Goal: Task Accomplishment & Management: Manage account settings

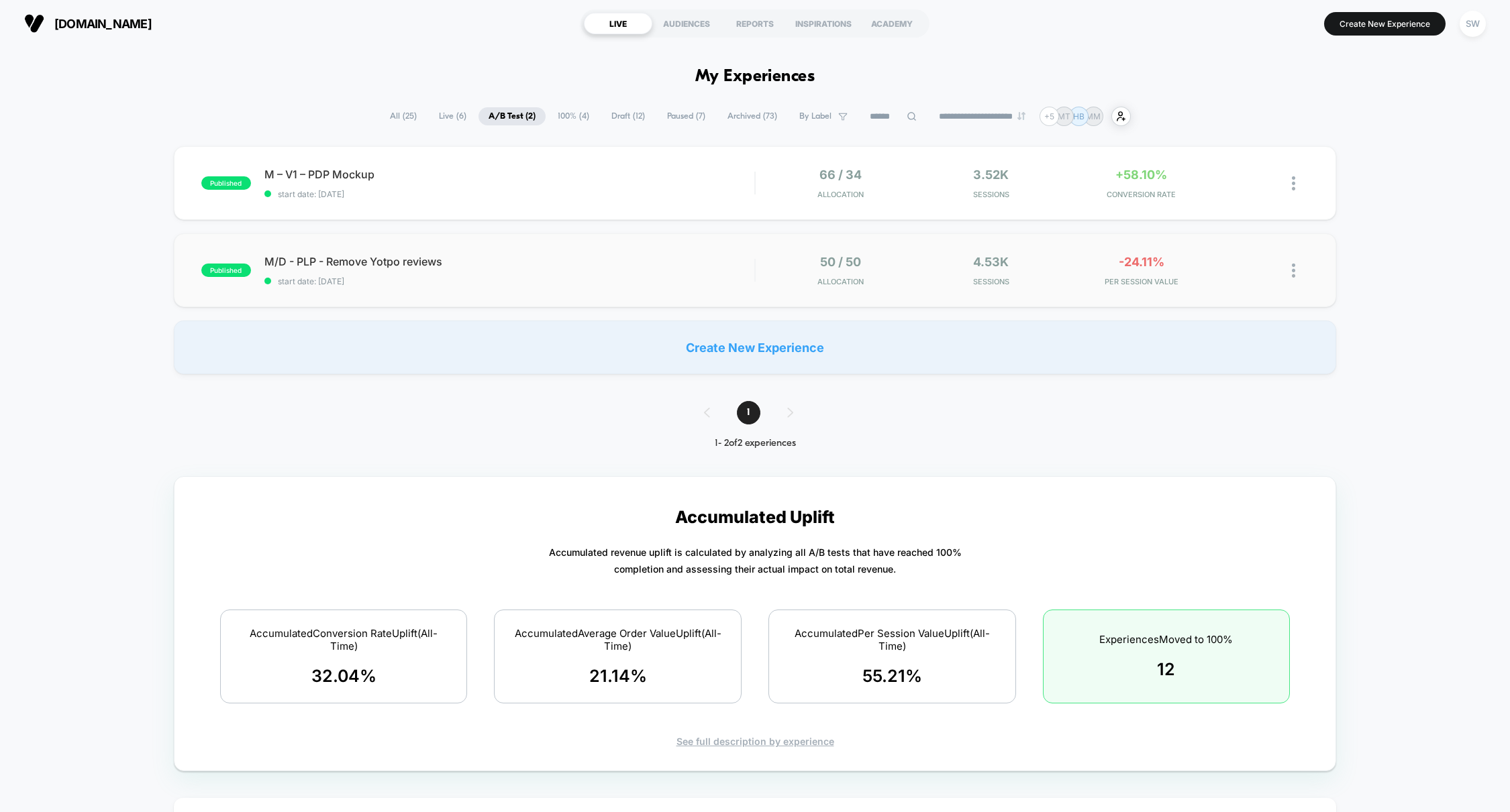
click at [571, 252] on div "published M/D - PLP - Remove Yotpo reviews start date: 16/09/2025 50 / 50 Alloc…" at bounding box center [755, 269] width 1163 height 74
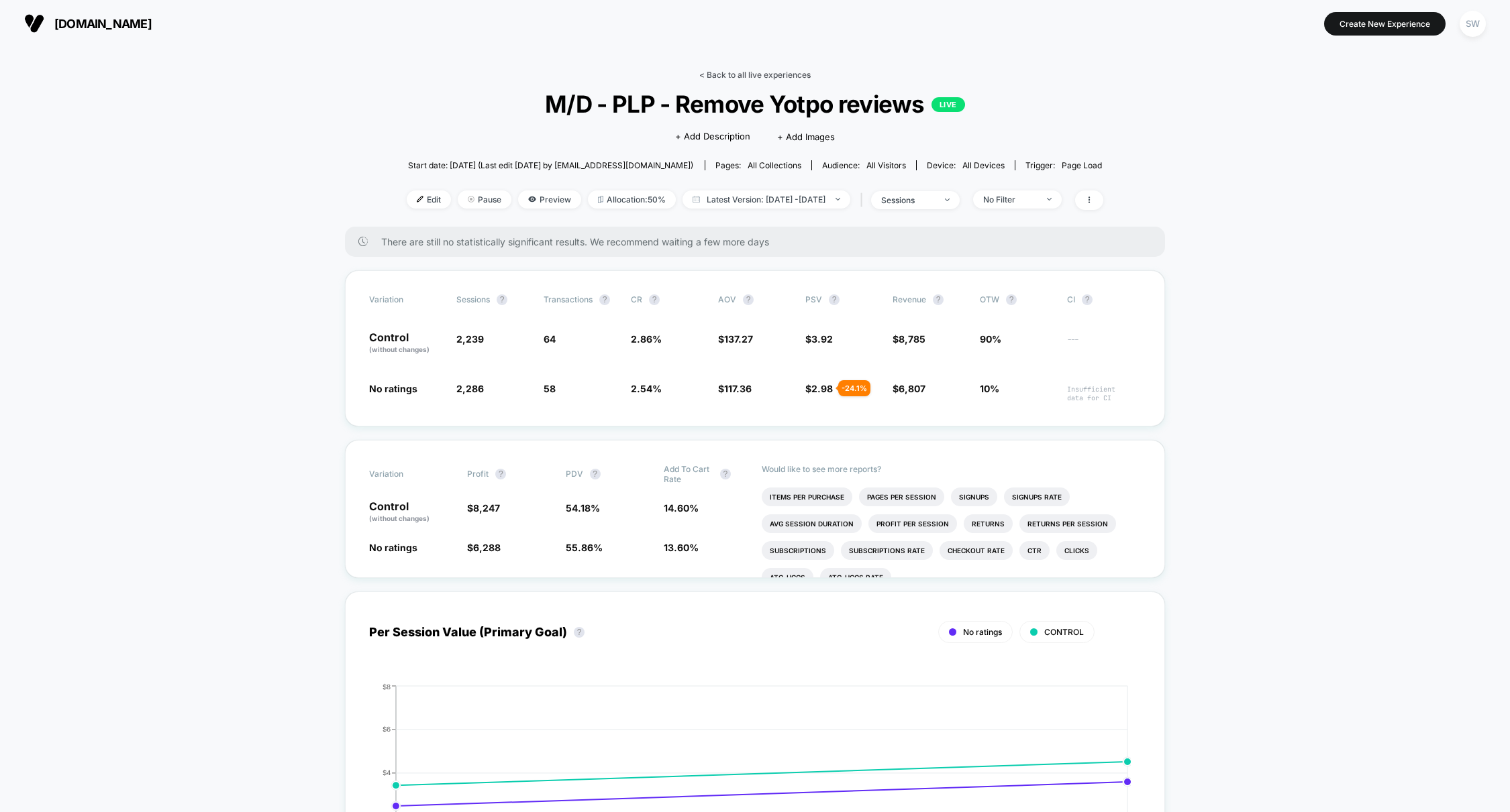
click at [722, 73] on link "< Back to all live experiences" at bounding box center [755, 75] width 111 height 10
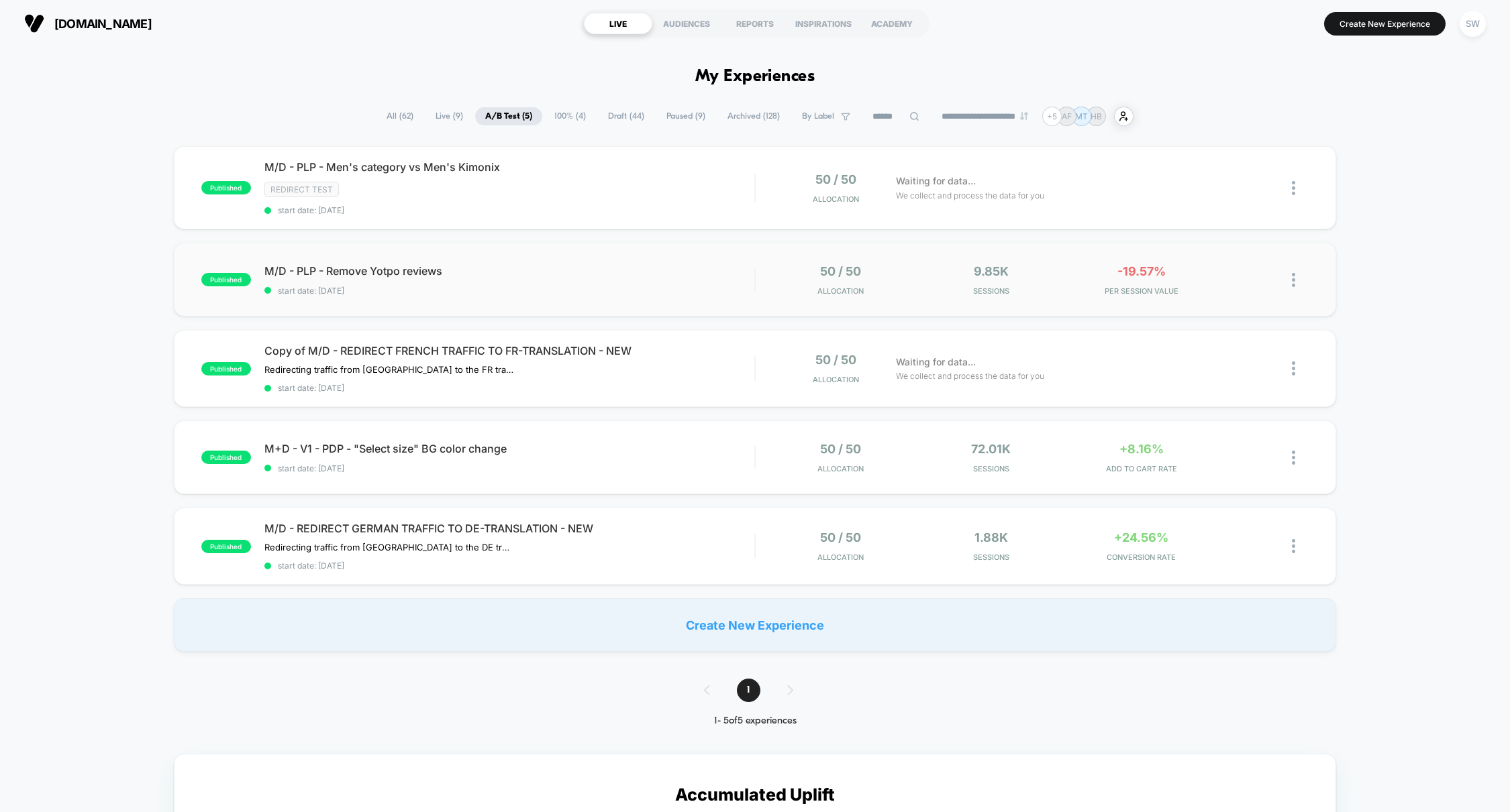
click at [679, 296] on div "published M/D - PLP - Remove Yotpo reviews start date: [DATE] 50 / 50 Allocatio…" at bounding box center [755, 279] width 1163 height 74
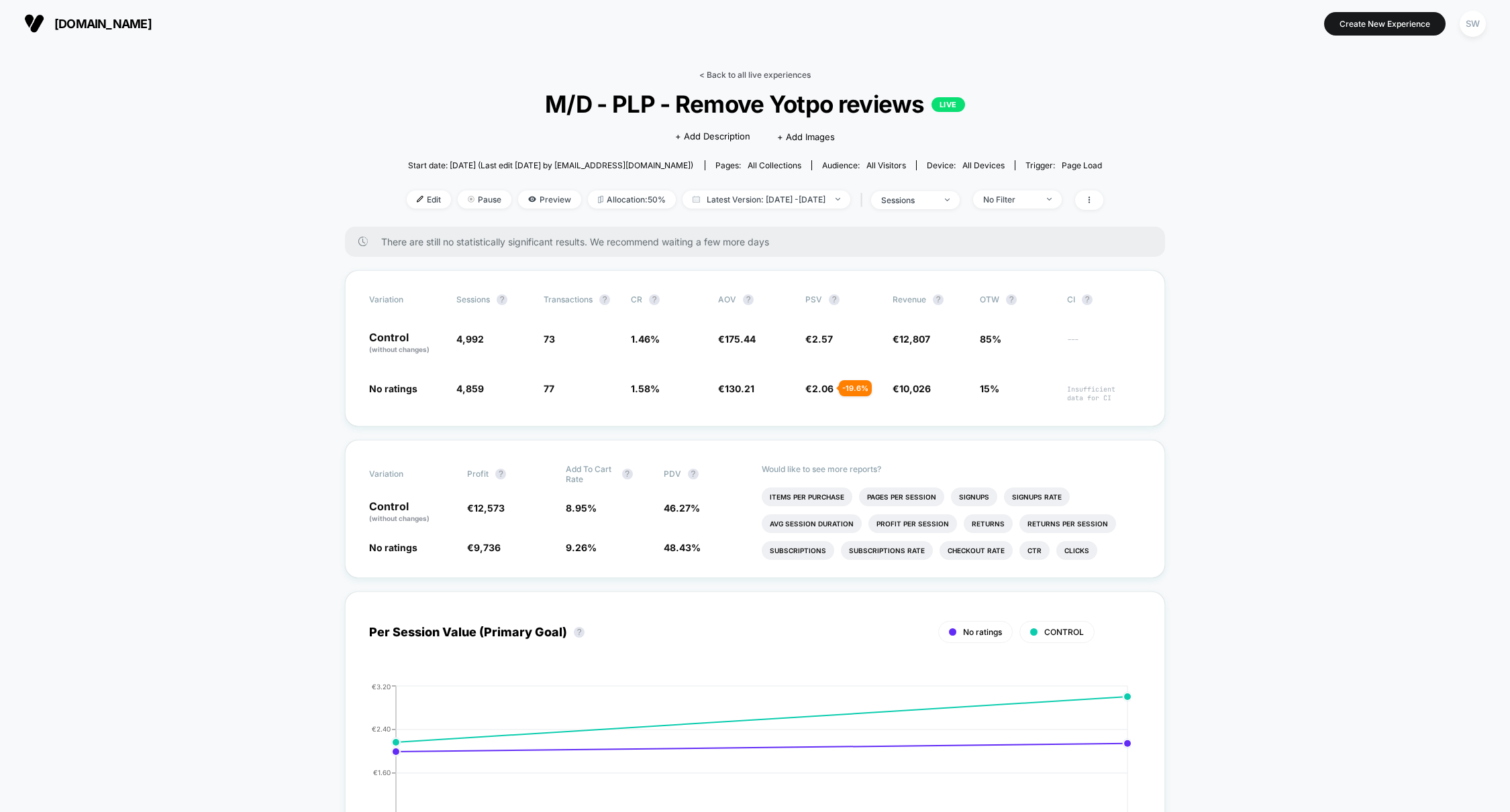
click at [768, 74] on link "< Back to all live experiences" at bounding box center [755, 75] width 111 height 10
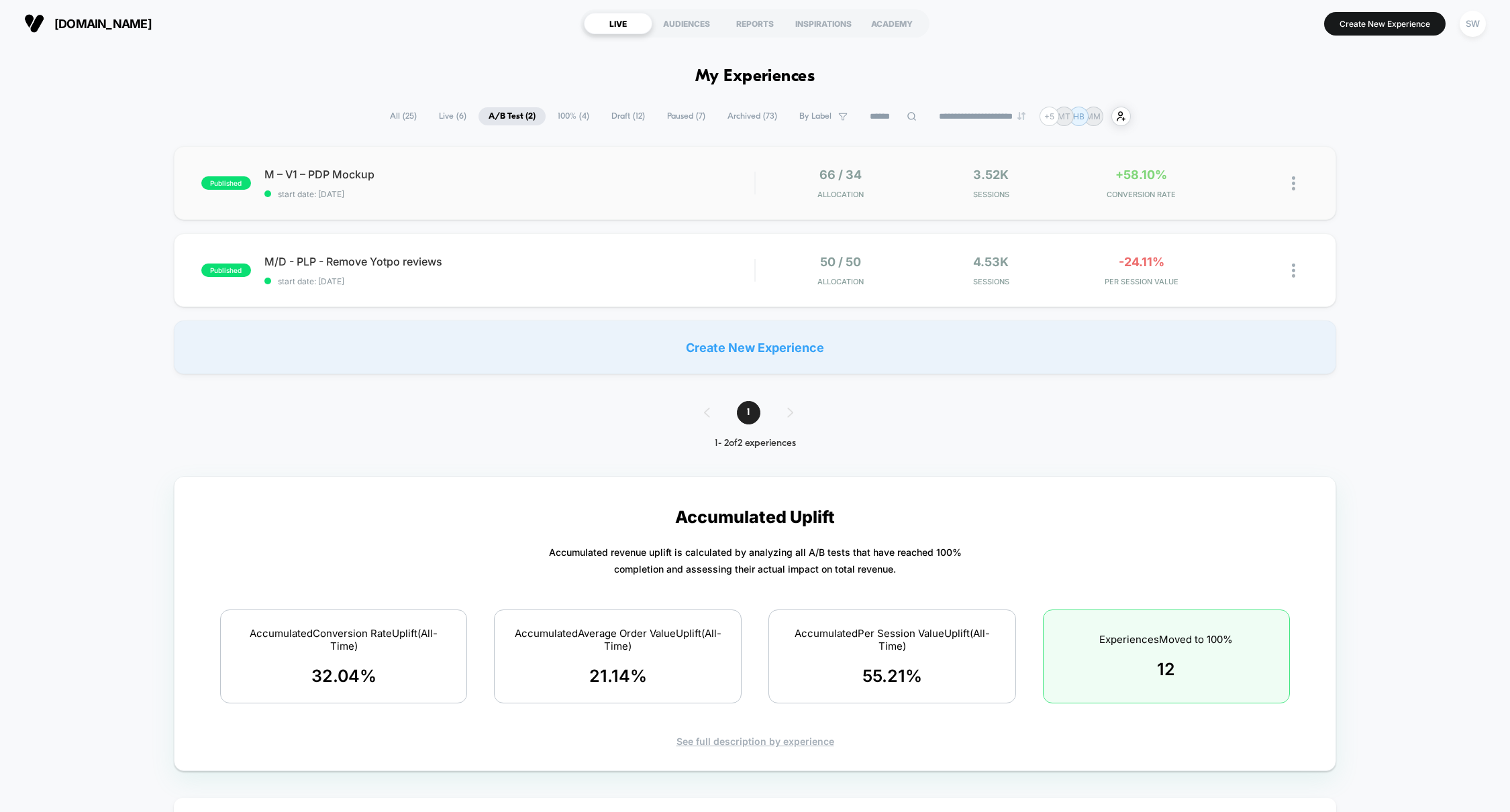
click at [636, 152] on div "published M – V1 – PDP Mockup start date: 16/09/2025 66 / 34 Allocation 3.52k S…" at bounding box center [755, 183] width 1163 height 74
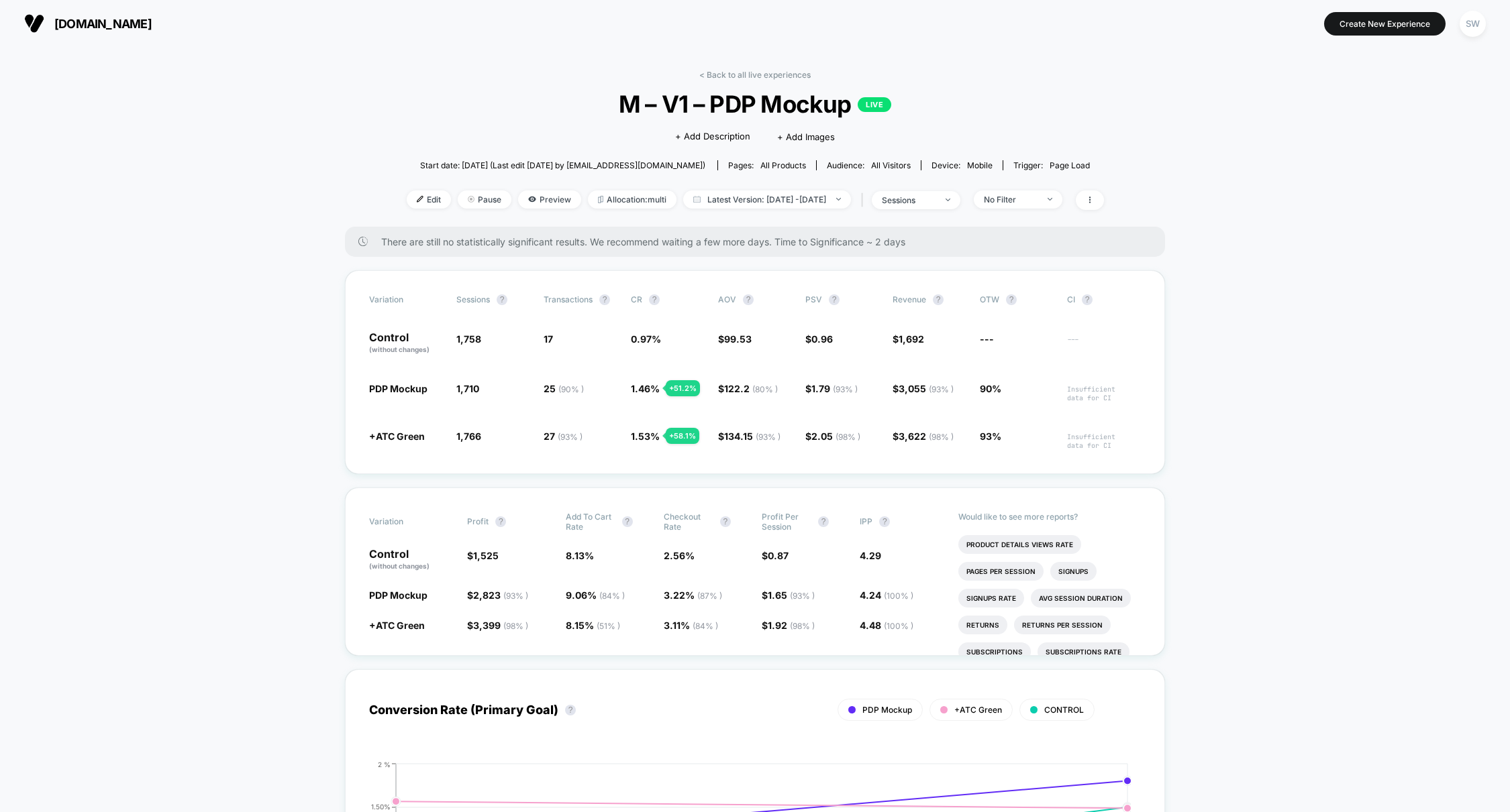
click at [759, 73] on link "< Back to all live experiences" at bounding box center [755, 75] width 111 height 10
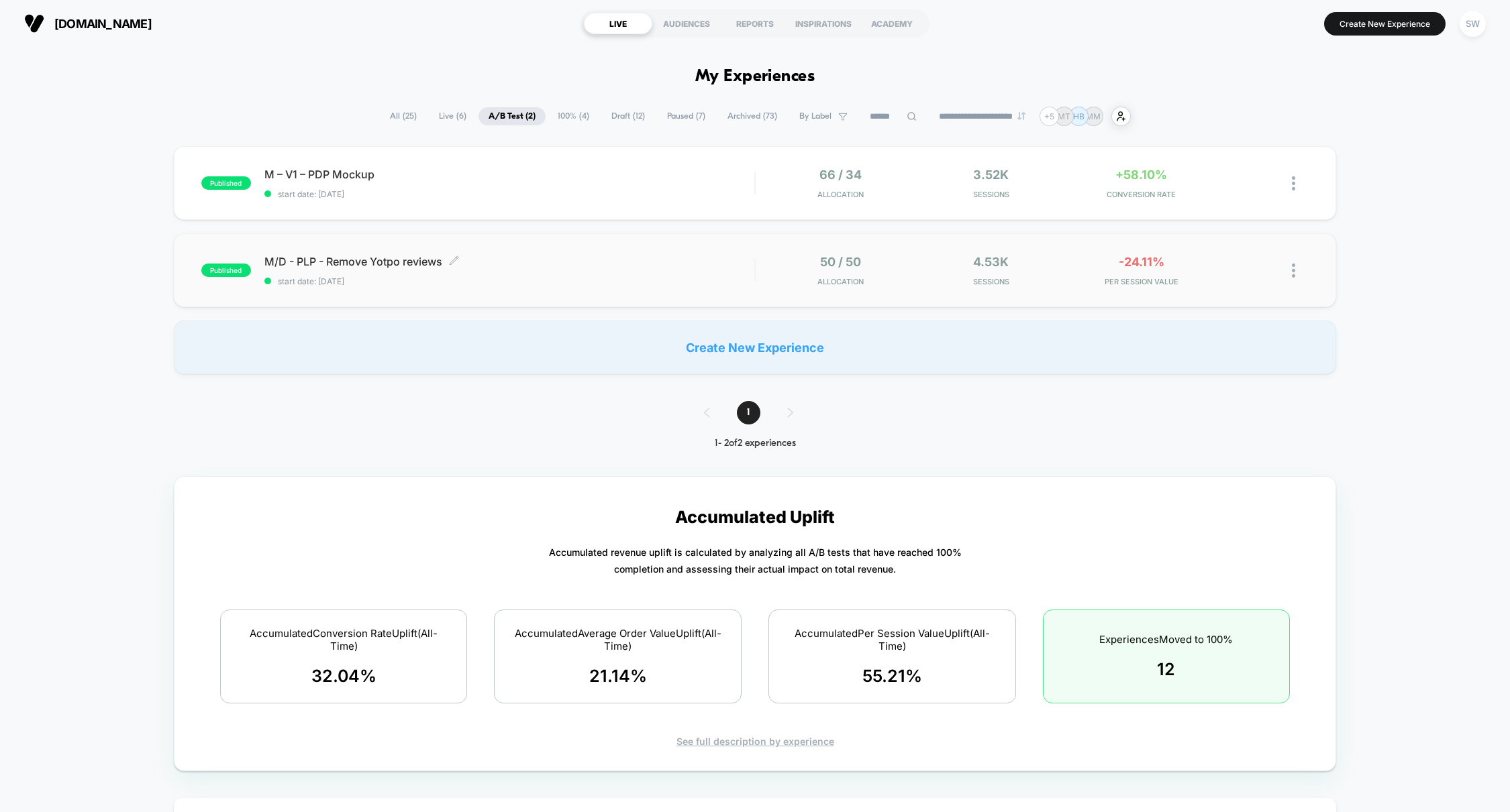
click at [684, 263] on span "M/D - PLP - Remove Yotpo reviews Click to edit experience details" at bounding box center [509, 261] width 491 height 13
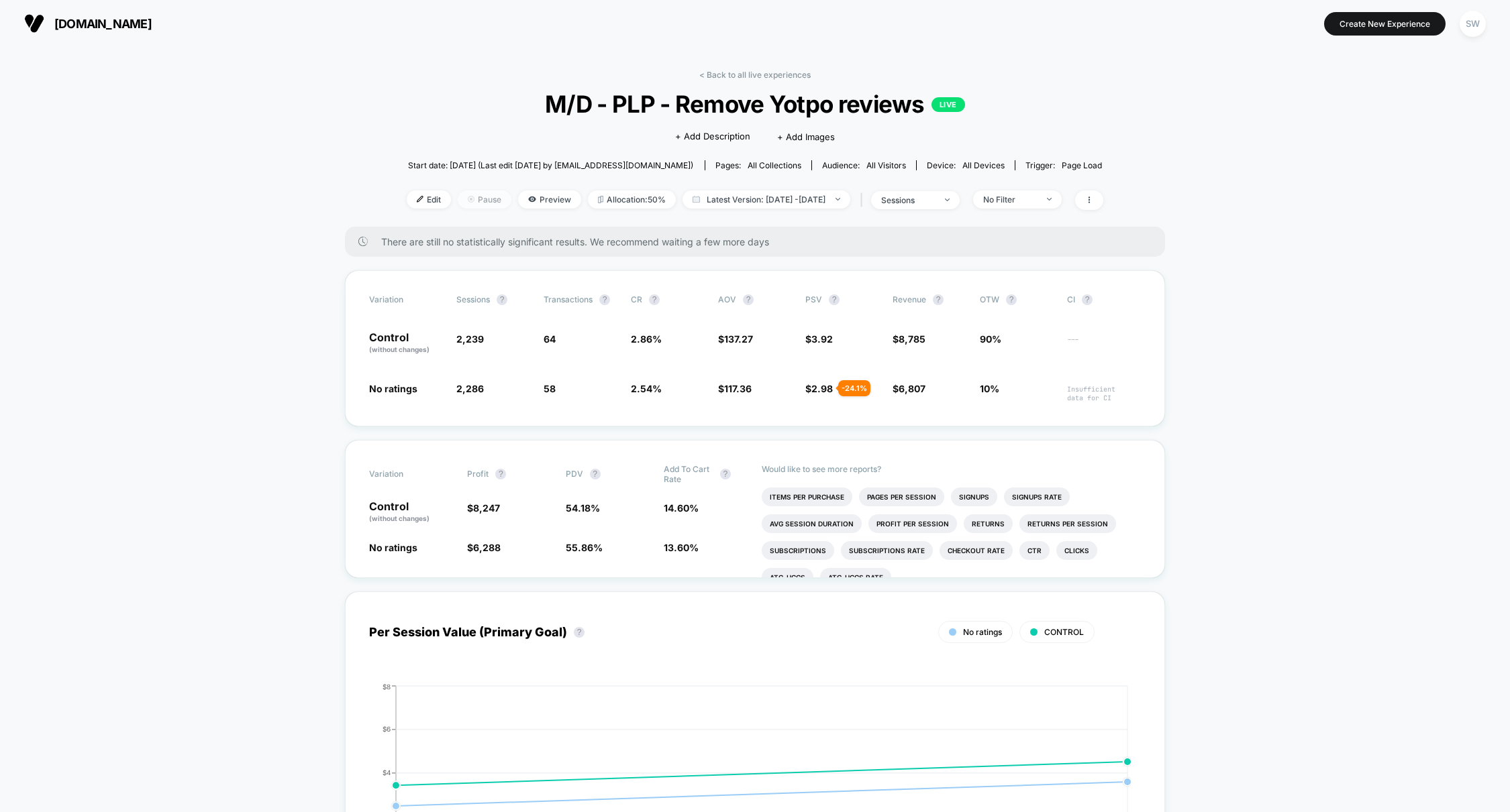
click at [459, 199] on span "Pause" at bounding box center [485, 199] width 54 height 18
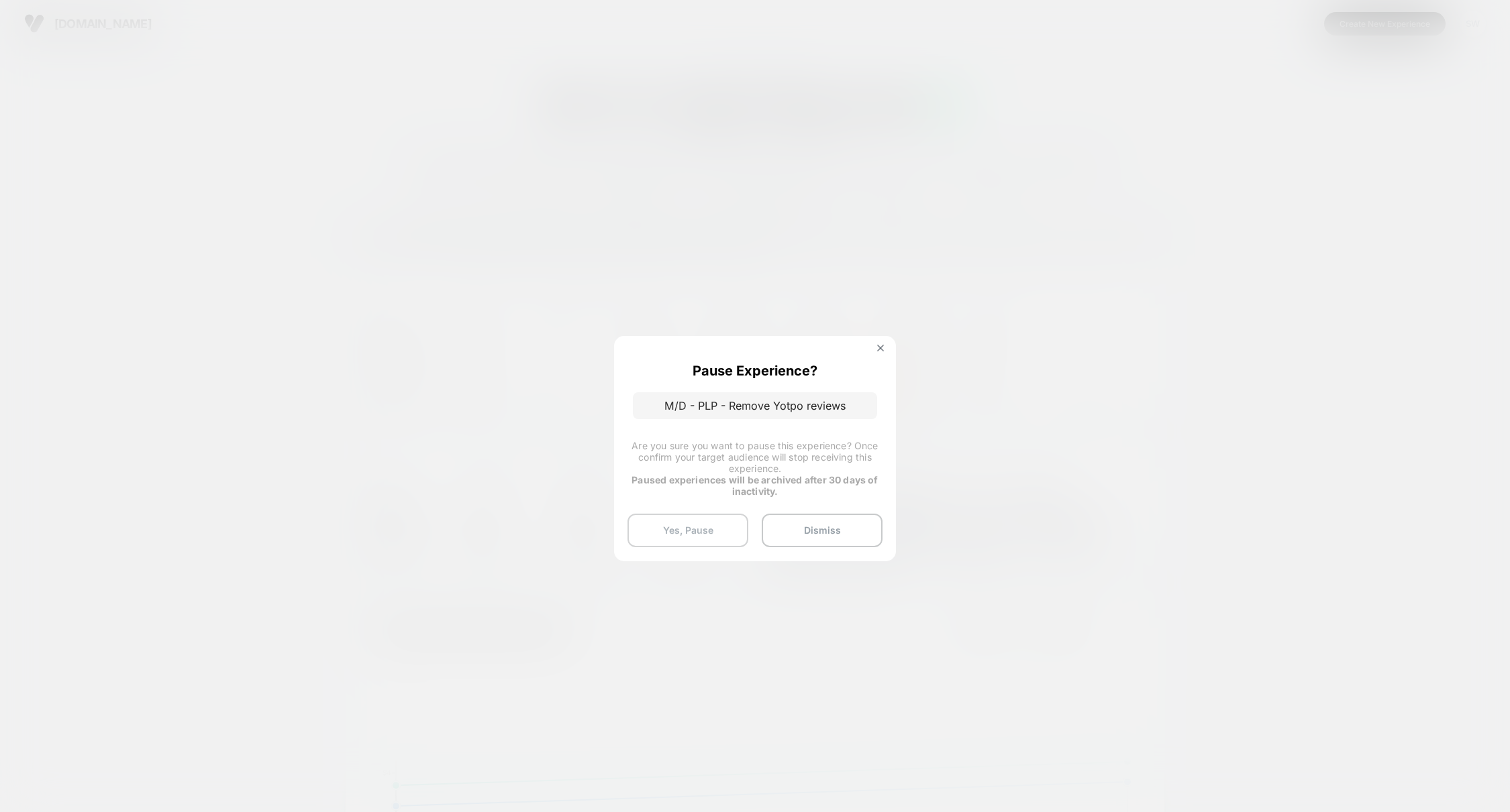
click at [700, 531] on button "Yes, Pause" at bounding box center [688, 530] width 121 height 34
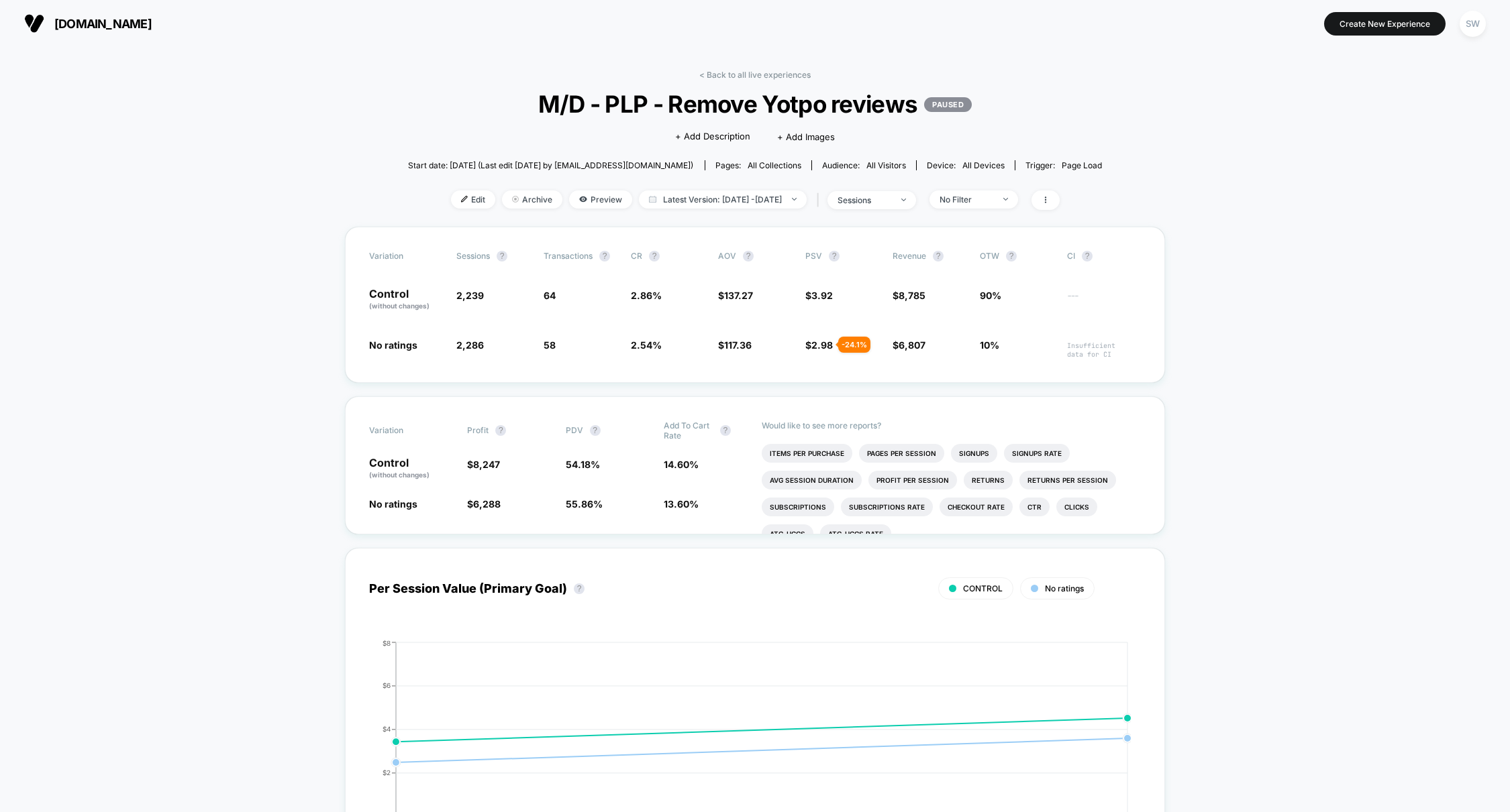
click at [754, 72] on link "< Back to all live experiences" at bounding box center [755, 75] width 111 height 10
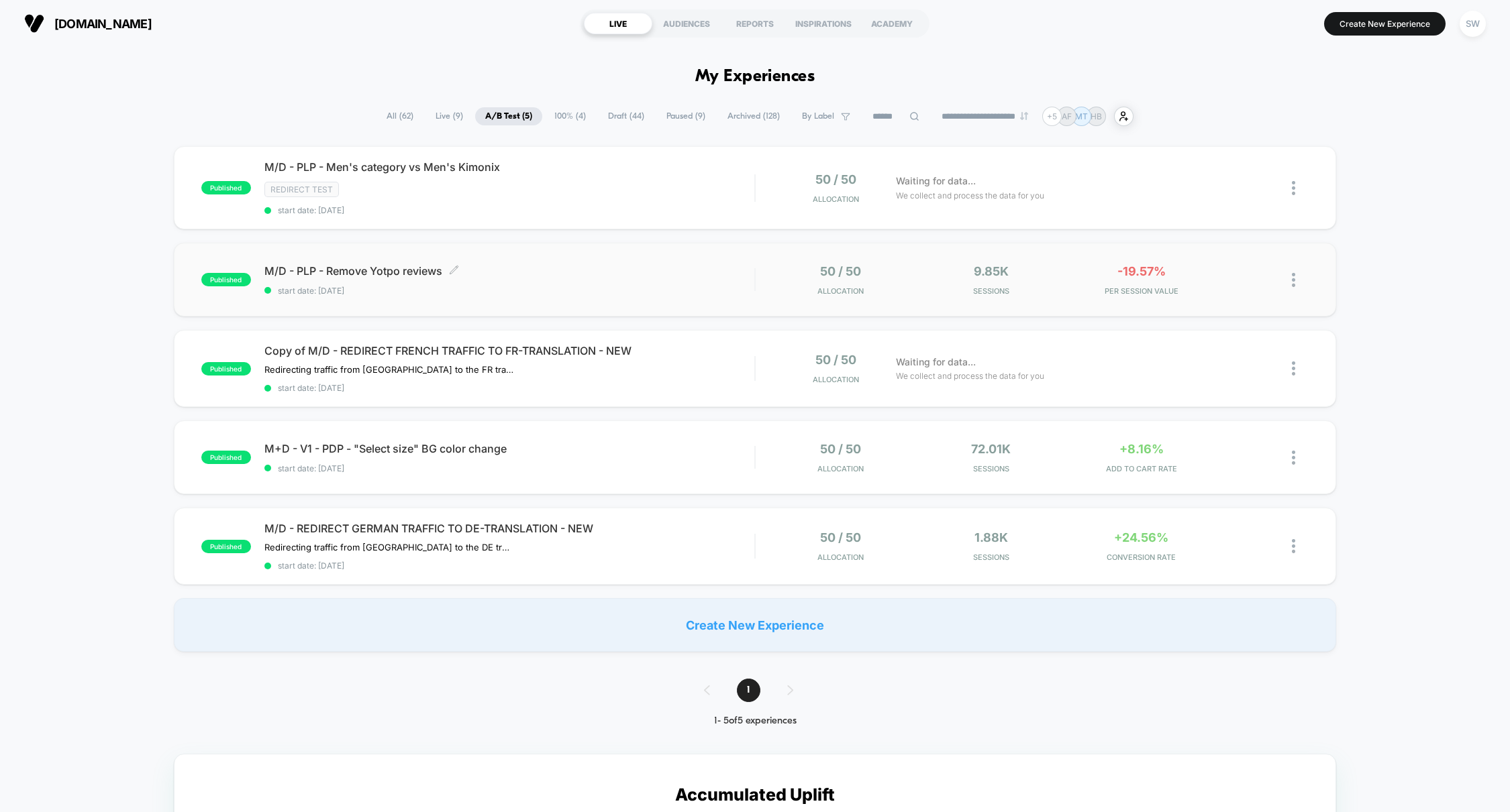
click at [646, 279] on div "M/D - PLP - Remove Yotpo reviews Click to edit experience details Click to edit…" at bounding box center [509, 280] width 491 height 32
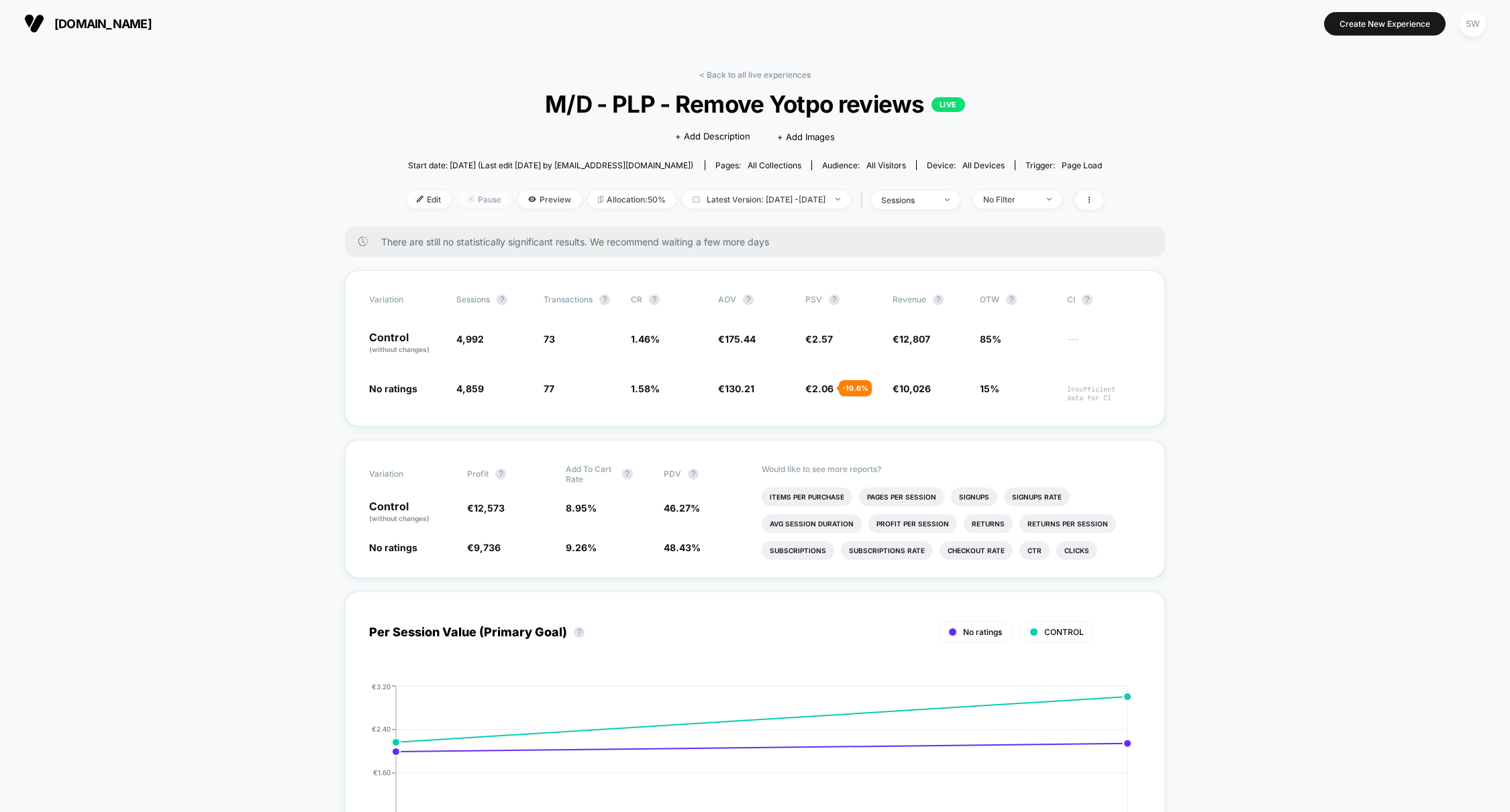
click at [458, 201] on span "Pause" at bounding box center [485, 199] width 54 height 18
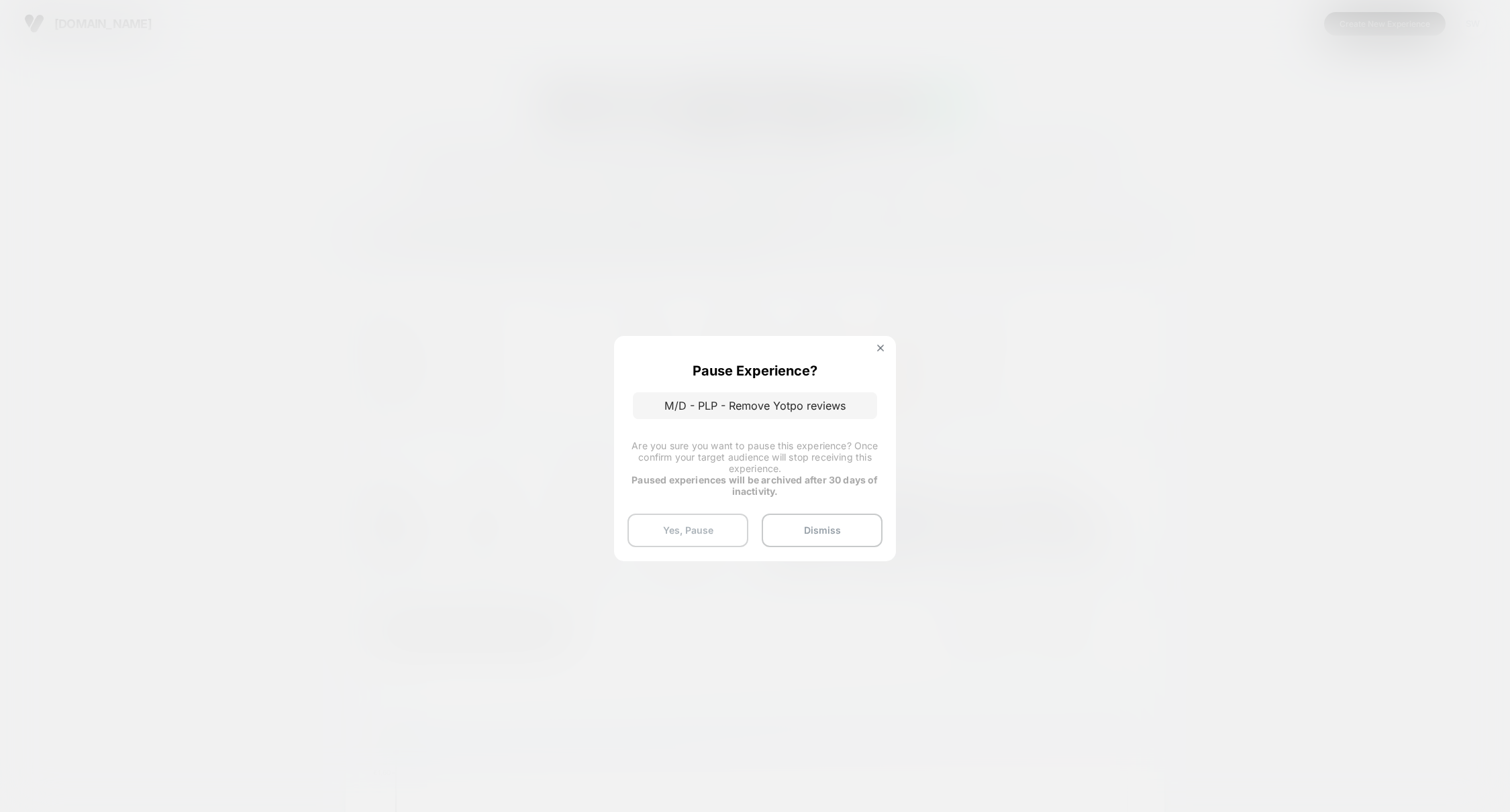
click at [701, 533] on button "Yes, Pause" at bounding box center [688, 530] width 121 height 34
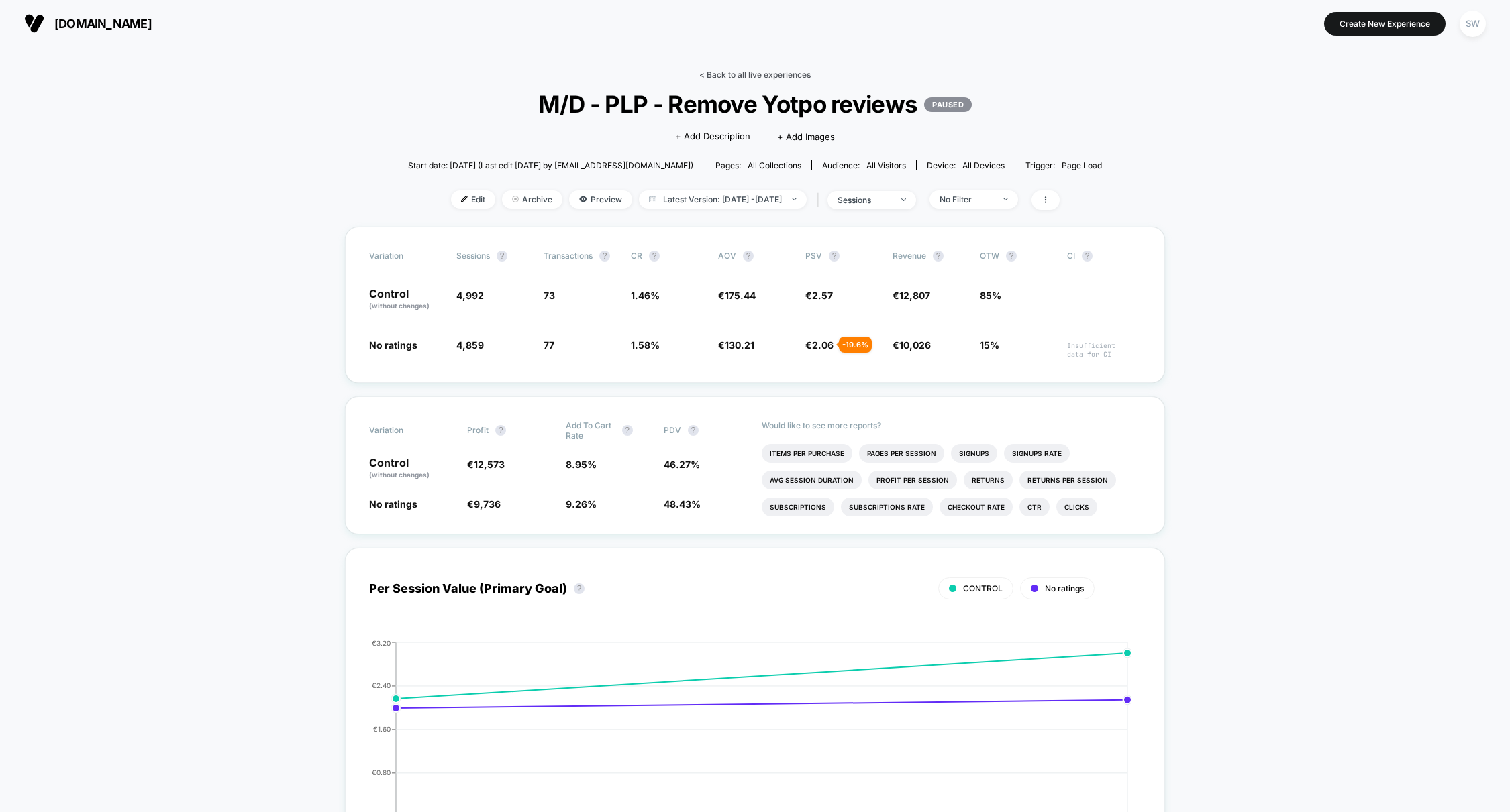
click at [747, 73] on link "< Back to all live experiences" at bounding box center [755, 75] width 111 height 10
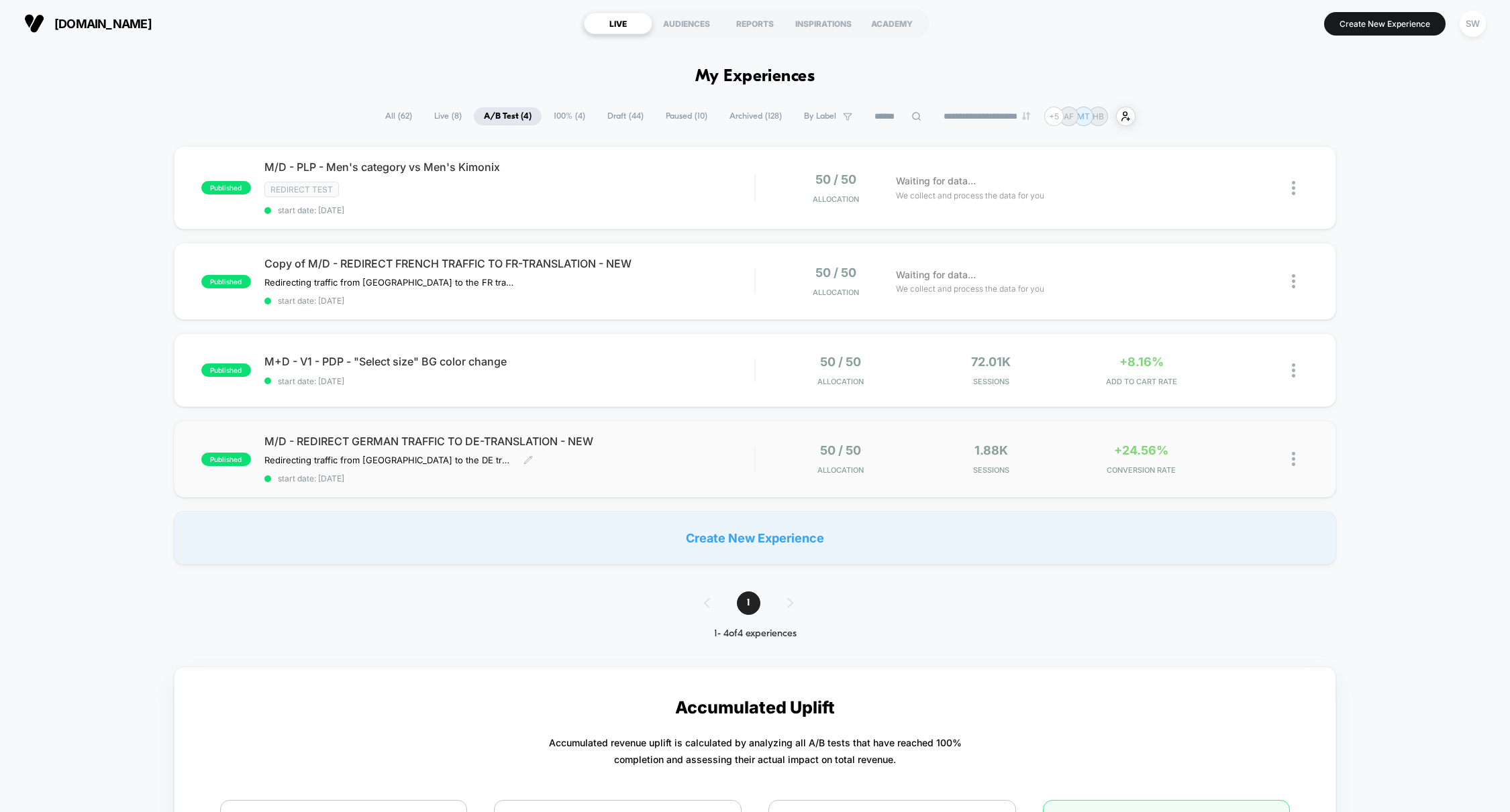
click at [691, 457] on div "M/D - REDIRECT GERMAN TRAFFIC TO DE-TRANSLATION - NEW Redirecting traffic from …" at bounding box center [509, 459] width 491 height 49
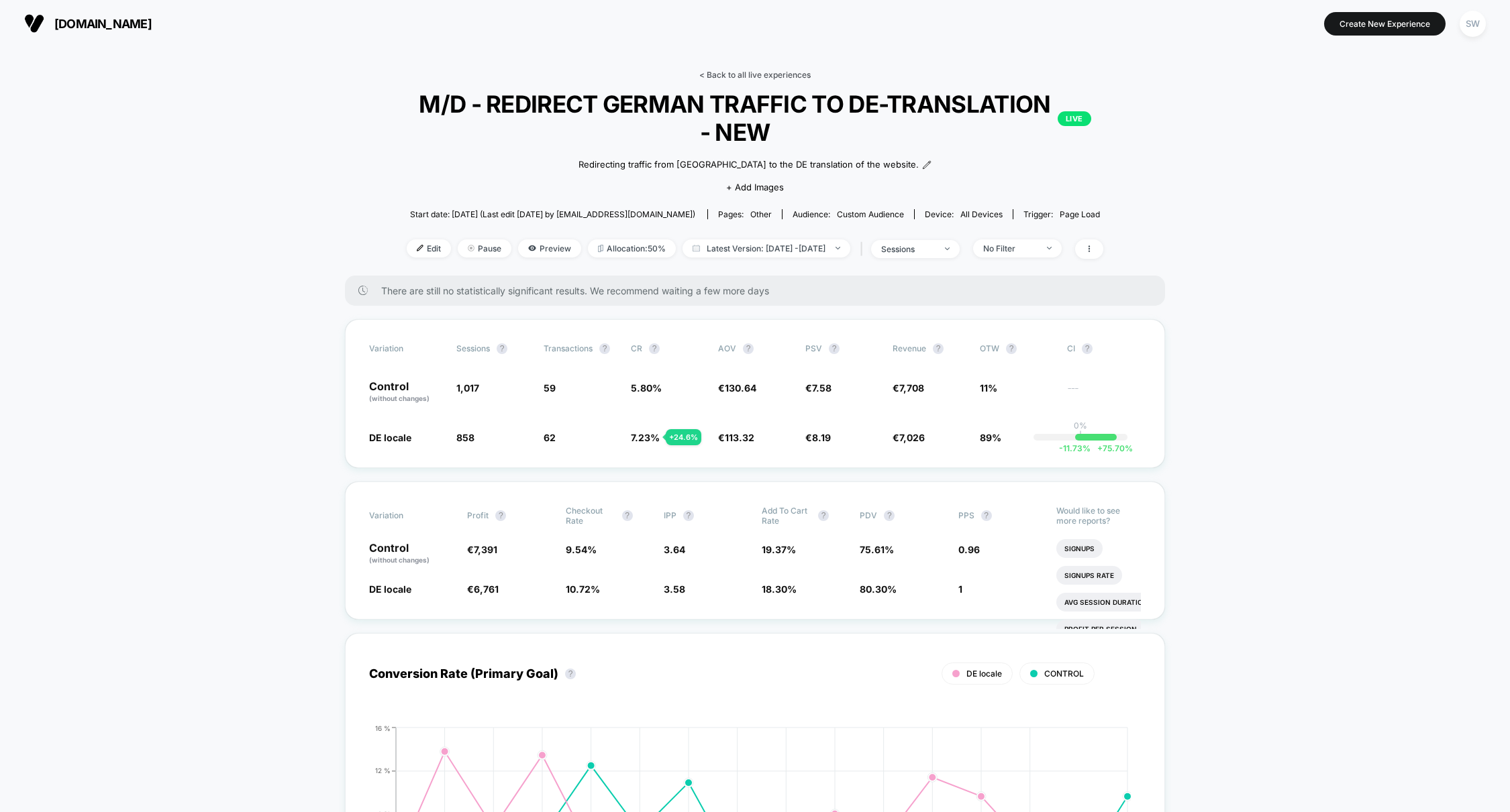
click at [755, 76] on link "< Back to all live experiences" at bounding box center [755, 75] width 111 height 10
